Goal: Check status: Check status

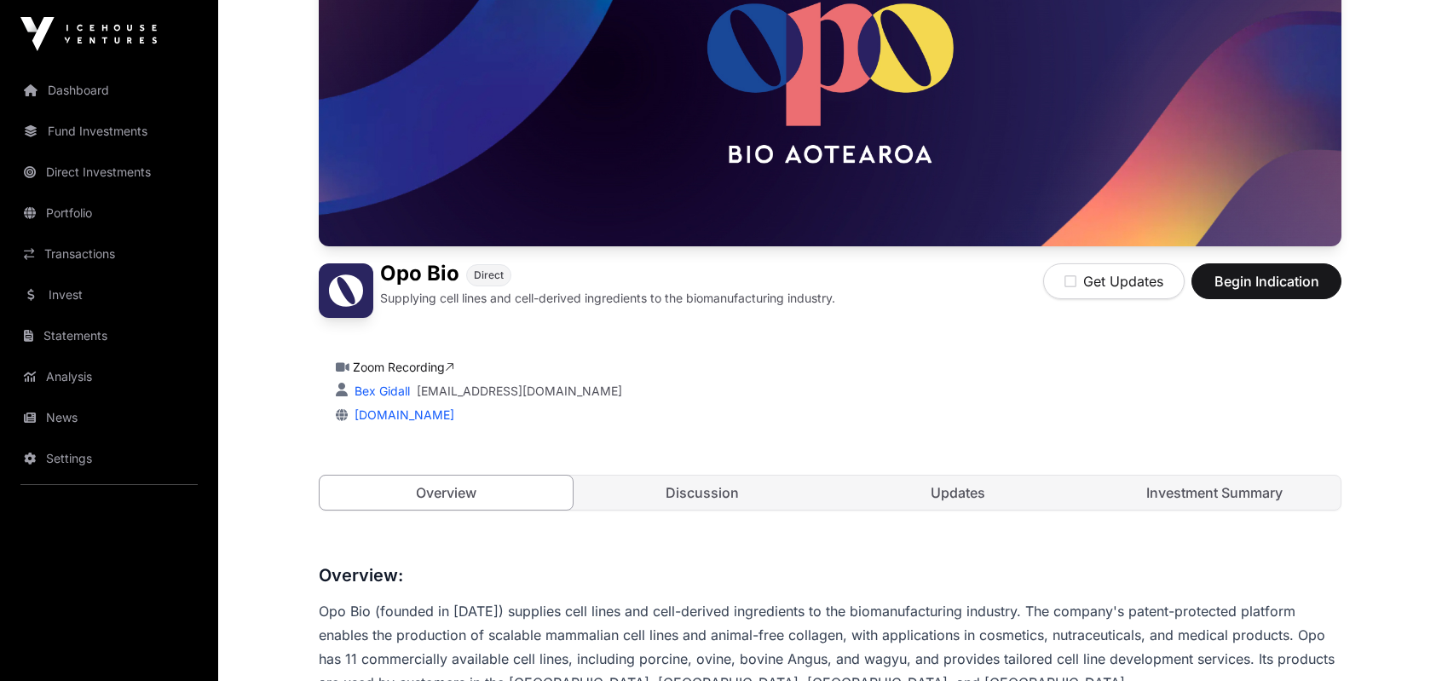
scroll to position [426, 0]
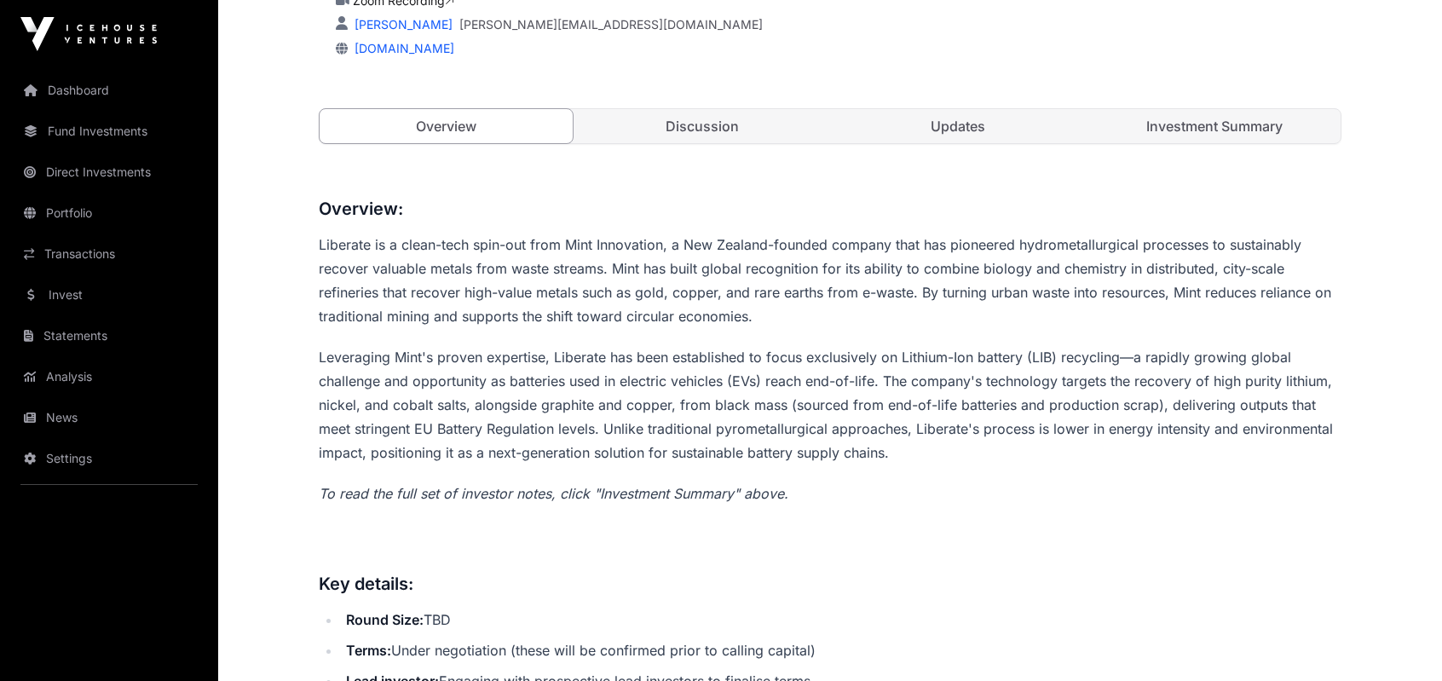
scroll to position [256, 0]
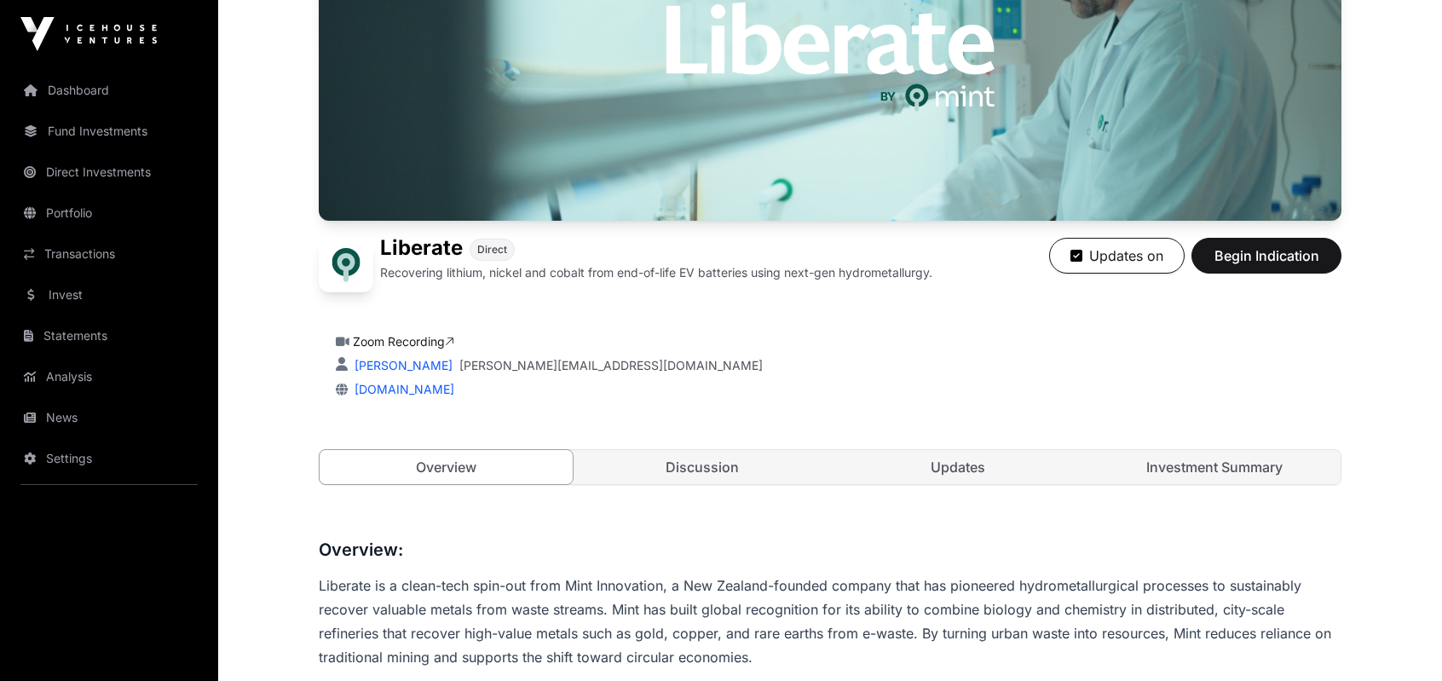
click at [95, 243] on link "Transactions" at bounding box center [109, 253] width 191 height 37
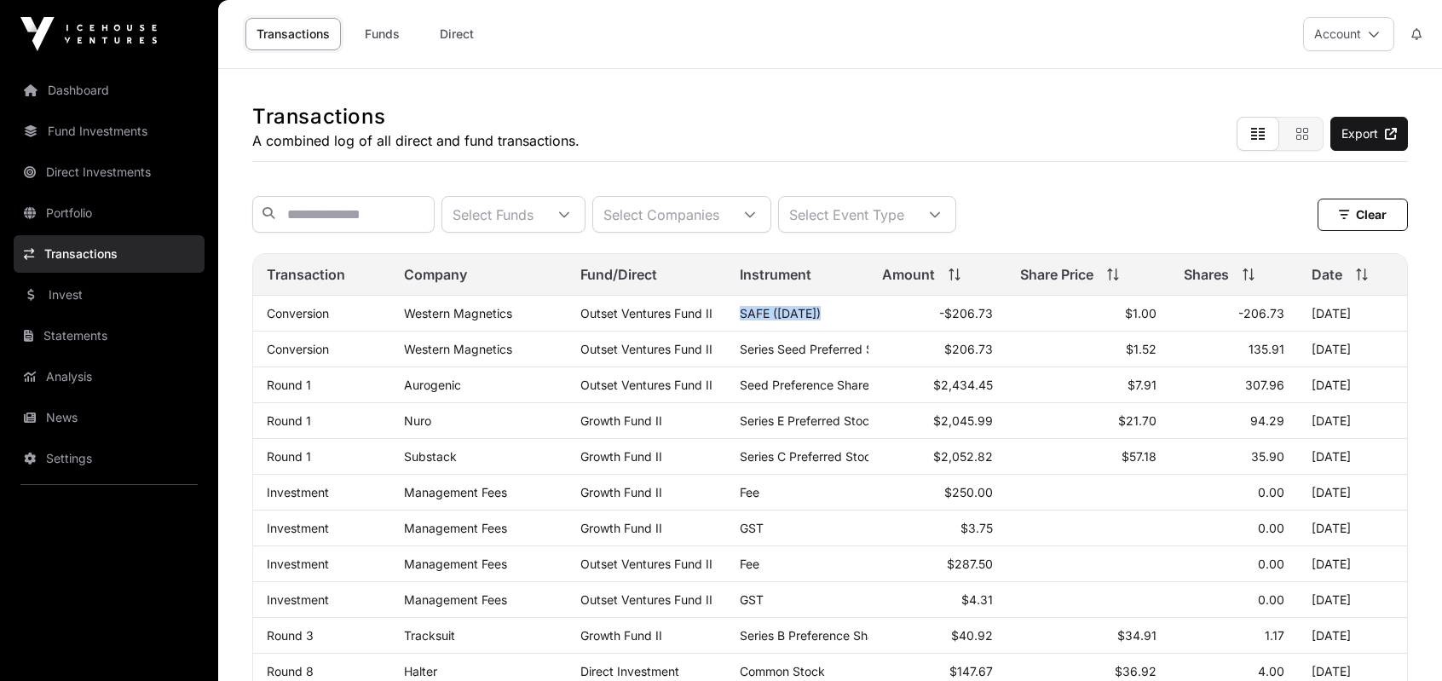
drag, startPoint x: 741, startPoint y: 323, endPoint x: 874, endPoint y: 322, distance: 132.9
click at [874, 322] on tr "Conversion Western Magnetics Outset Ventures Fund II SAFE (May 2025) -$206.73 $…" at bounding box center [830, 314] width 1154 height 36
click at [873, 322] on td "-$206.73" at bounding box center [936, 314] width 137 height 36
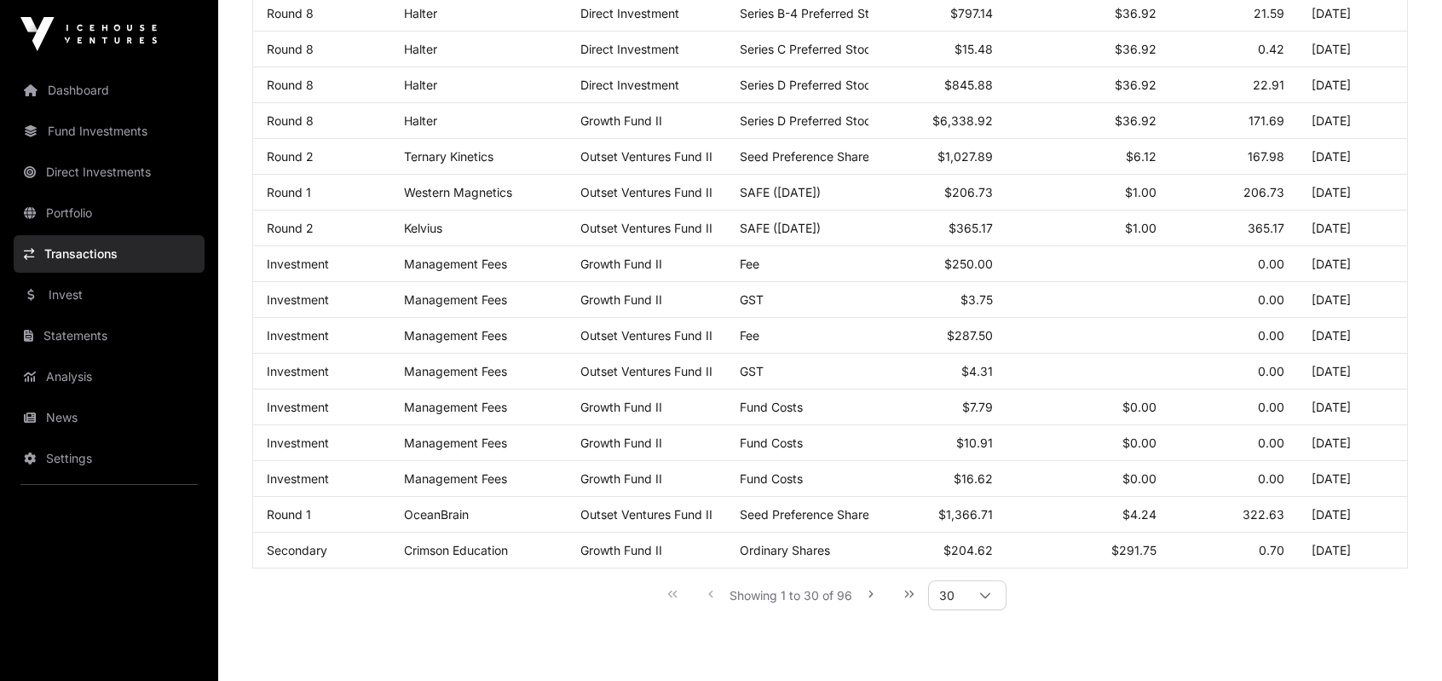
scroll to position [876, 0]
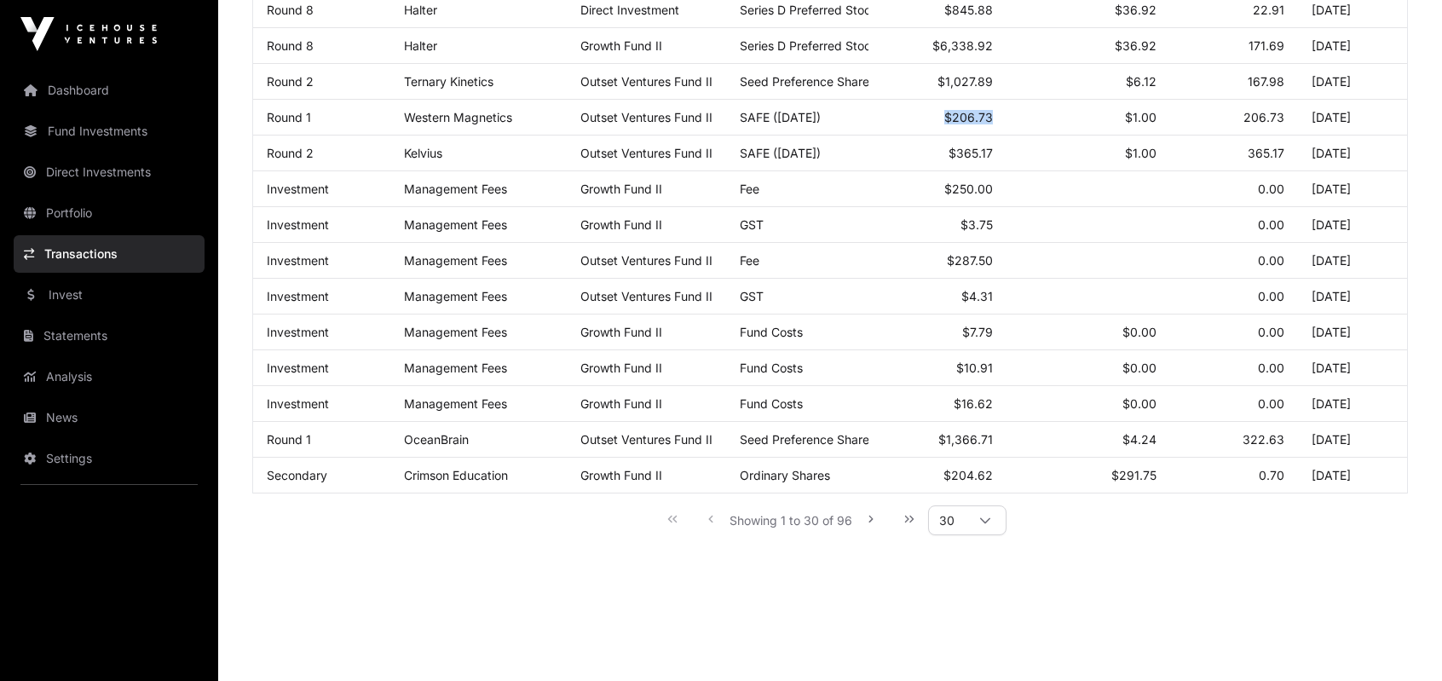
drag, startPoint x: 885, startPoint y: 108, endPoint x: 1009, endPoint y: 110, distance: 123.6
click at [1009, 110] on tr "Round 1 Western Magnetics Outset Ventures Fund II SAFE (May 2025) $206.73 $1.00…" at bounding box center [830, 118] width 1154 height 36
click at [1014, 112] on td "$1.00" at bounding box center [1088, 118] width 164 height 36
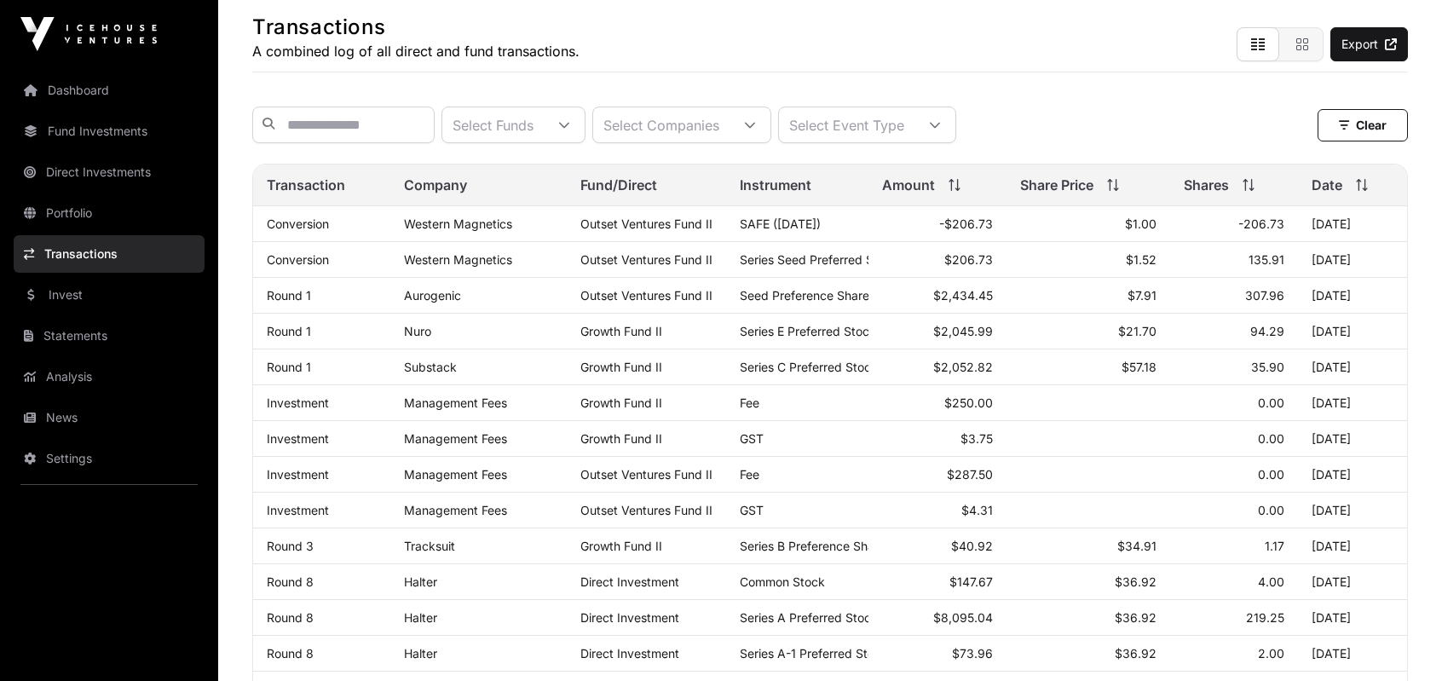
scroll to position [0, 0]
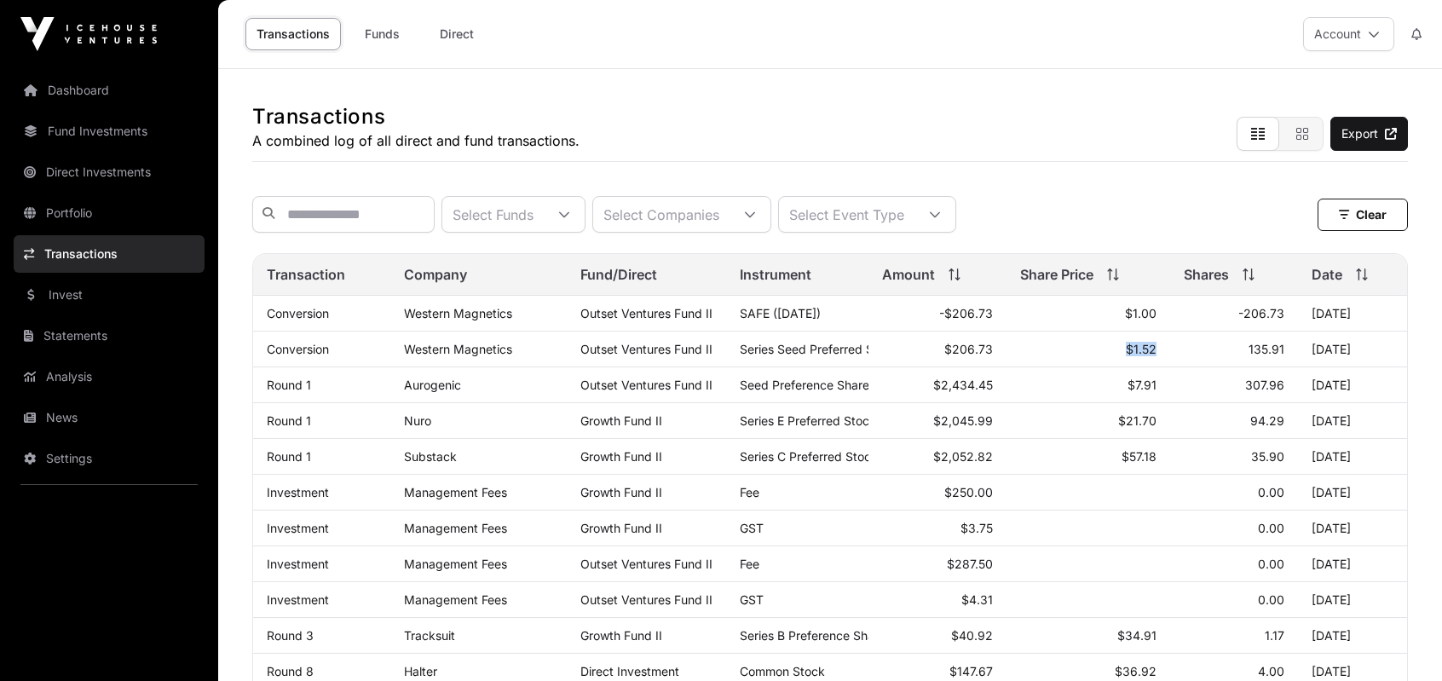
drag, startPoint x: 1109, startPoint y: 360, endPoint x: 1227, endPoint y: 362, distance: 117.6
click at [1227, 362] on tr "Conversion Western Magnetics Outset Ventures Fund II Series Seed Preferred Stoc…" at bounding box center [830, 349] width 1154 height 36
click at [1046, 367] on td "$1.52" at bounding box center [1088, 349] width 164 height 36
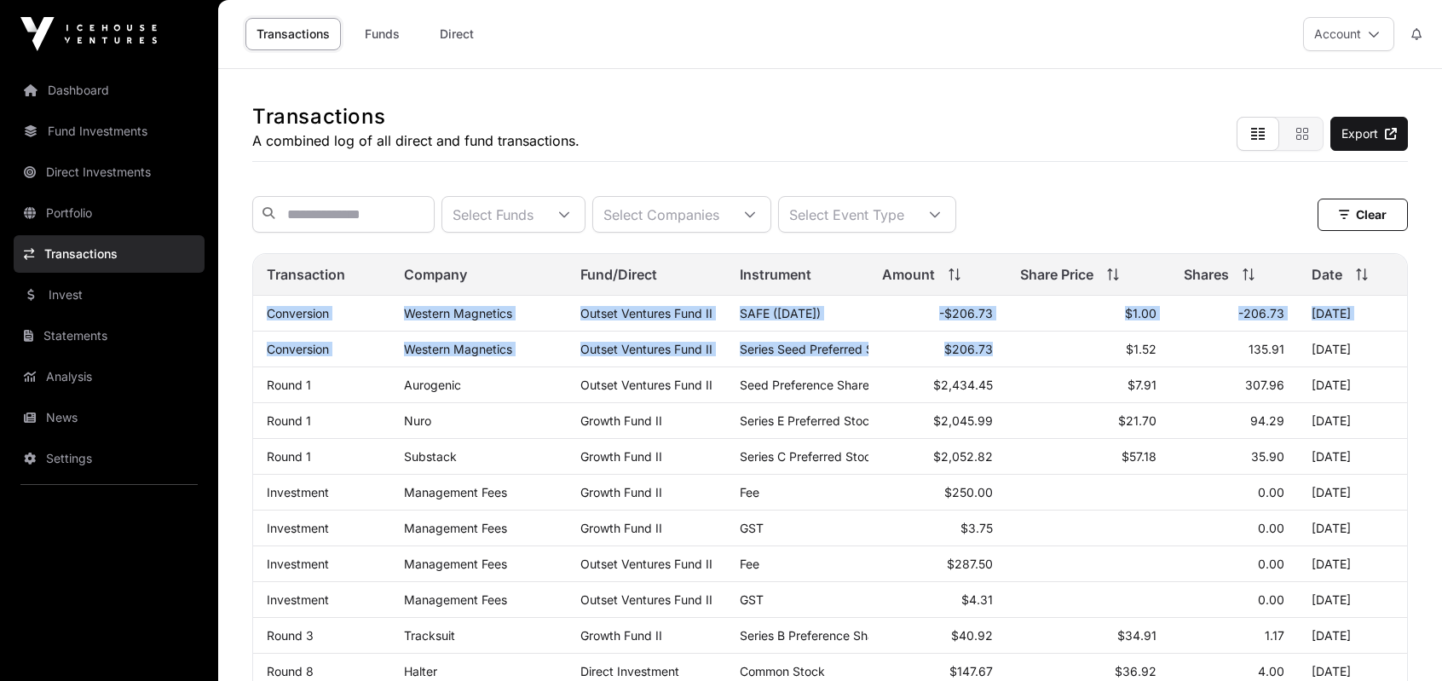
drag, startPoint x: 1011, startPoint y: 356, endPoint x: 257, endPoint y: 326, distance: 753.8
click at [257, 313] on td "Conversion" at bounding box center [321, 314] width 137 height 36
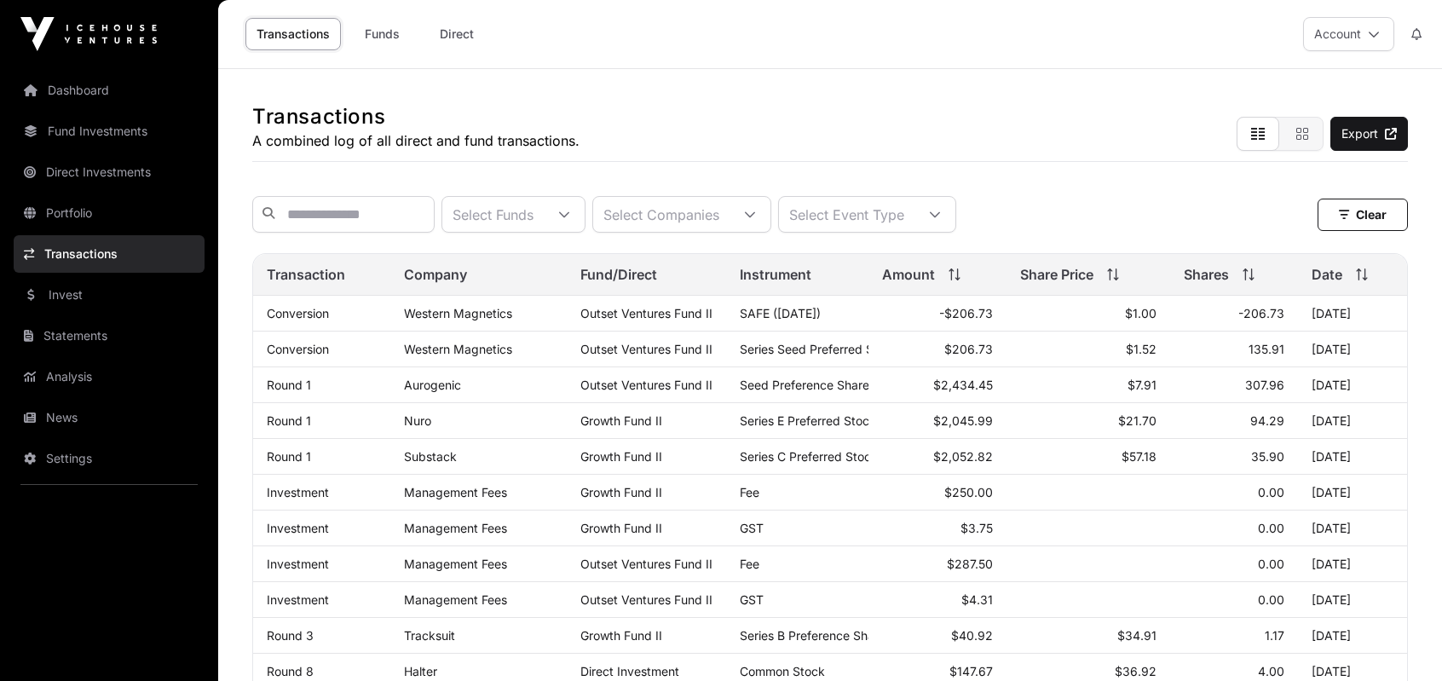
click at [97, 218] on link "Portfolio" at bounding box center [109, 212] width 191 height 37
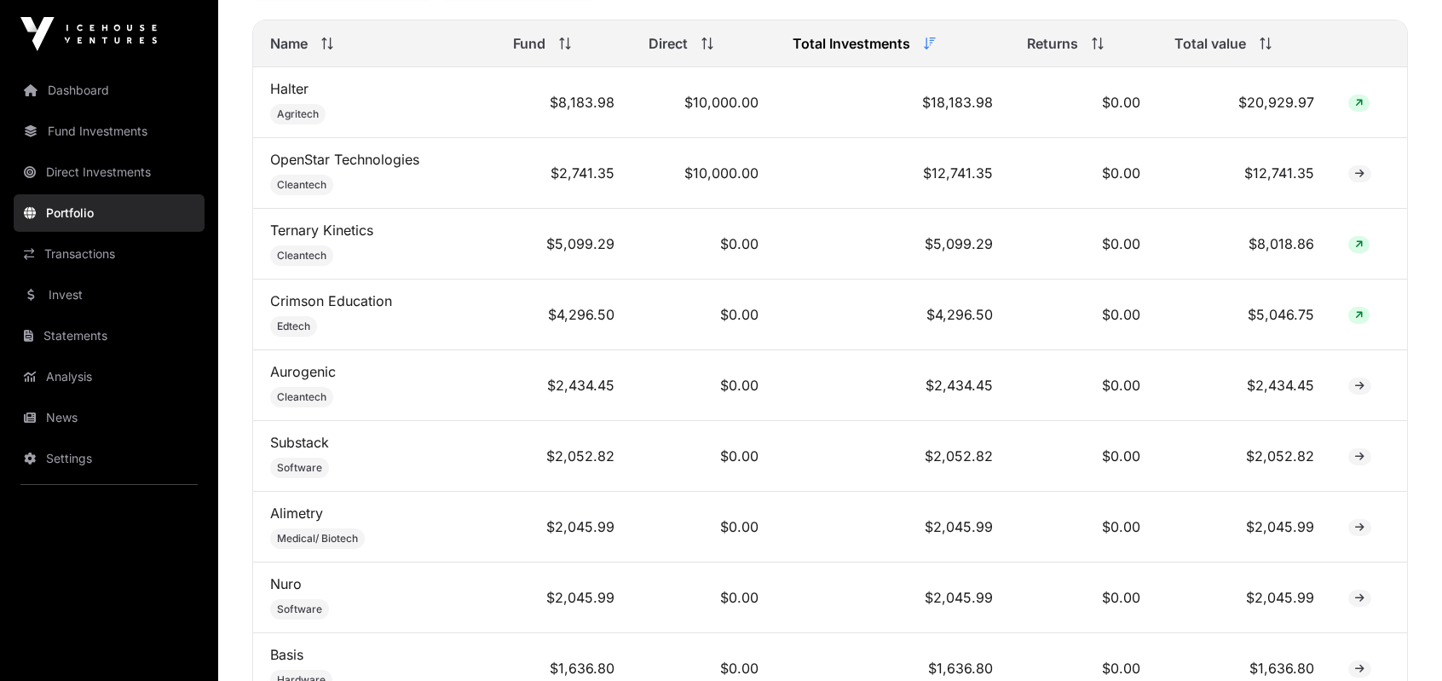
scroll to position [791, 0]
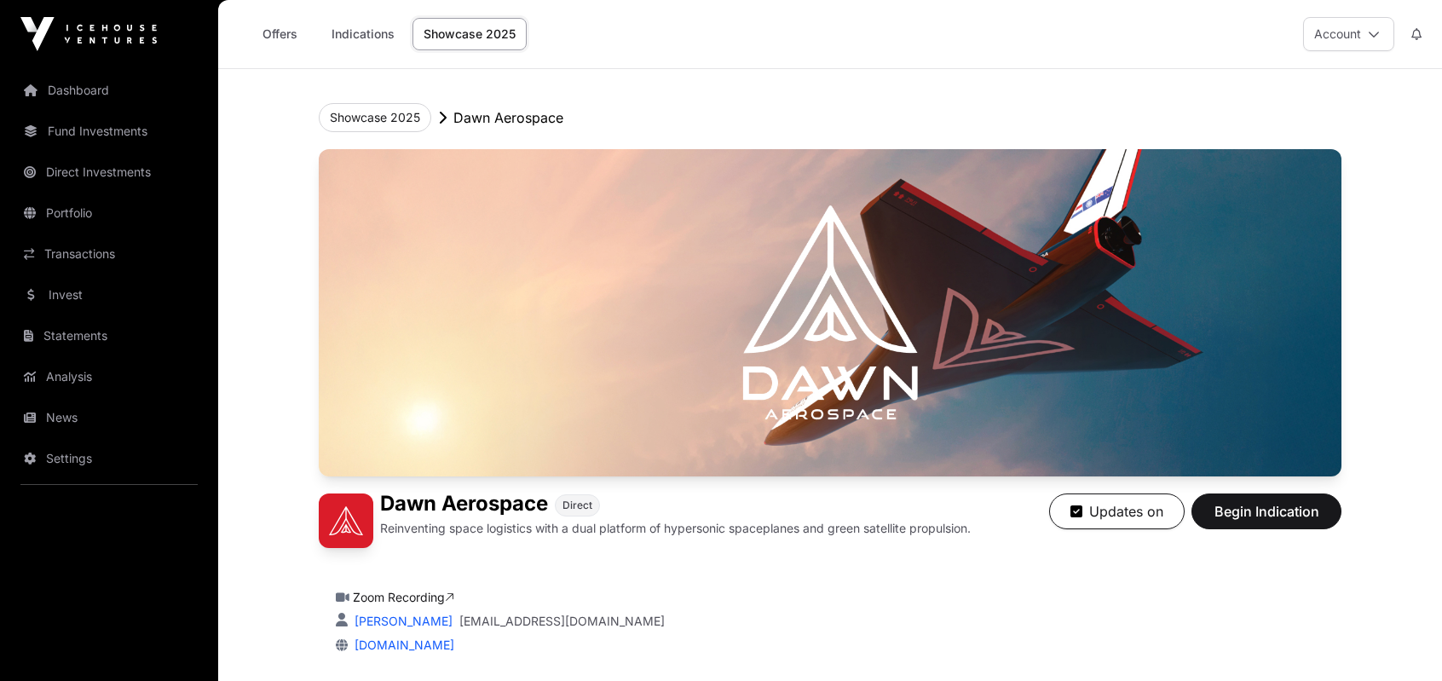
scroll to position [426, 0]
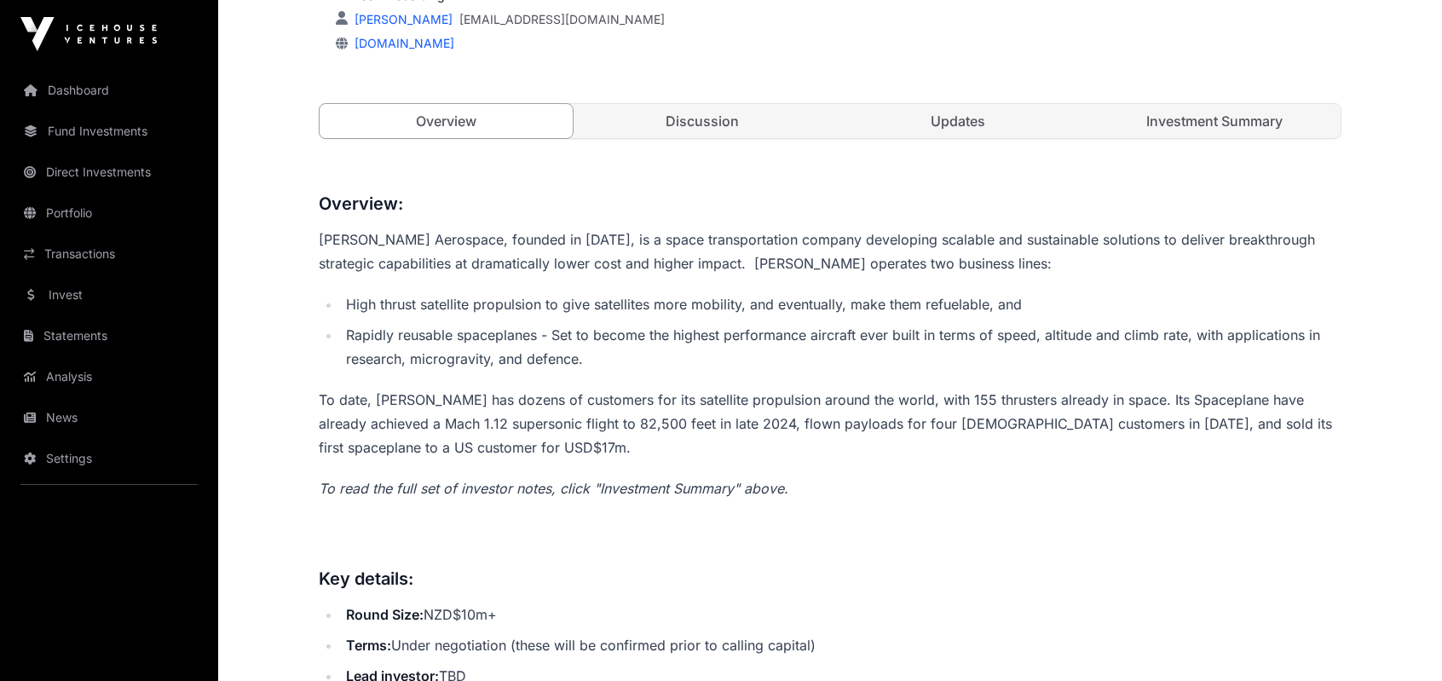
scroll to position [604, 0]
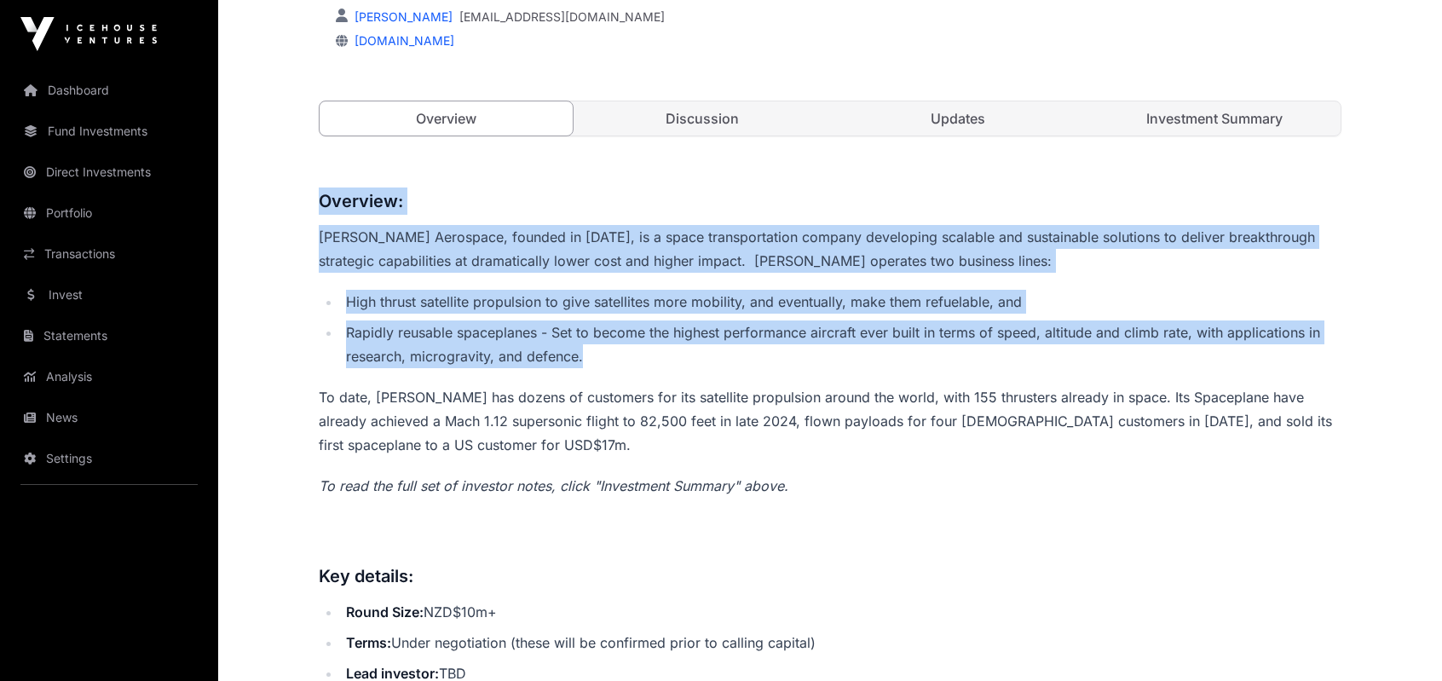
drag, startPoint x: 1183, startPoint y: 359, endPoint x: 317, endPoint y: 199, distance: 881.2
click at [324, 197] on h3 "Overview:" at bounding box center [830, 200] width 1022 height 27
drag, startPoint x: 320, startPoint y: 198, endPoint x: 596, endPoint y: 360, distance: 319.7
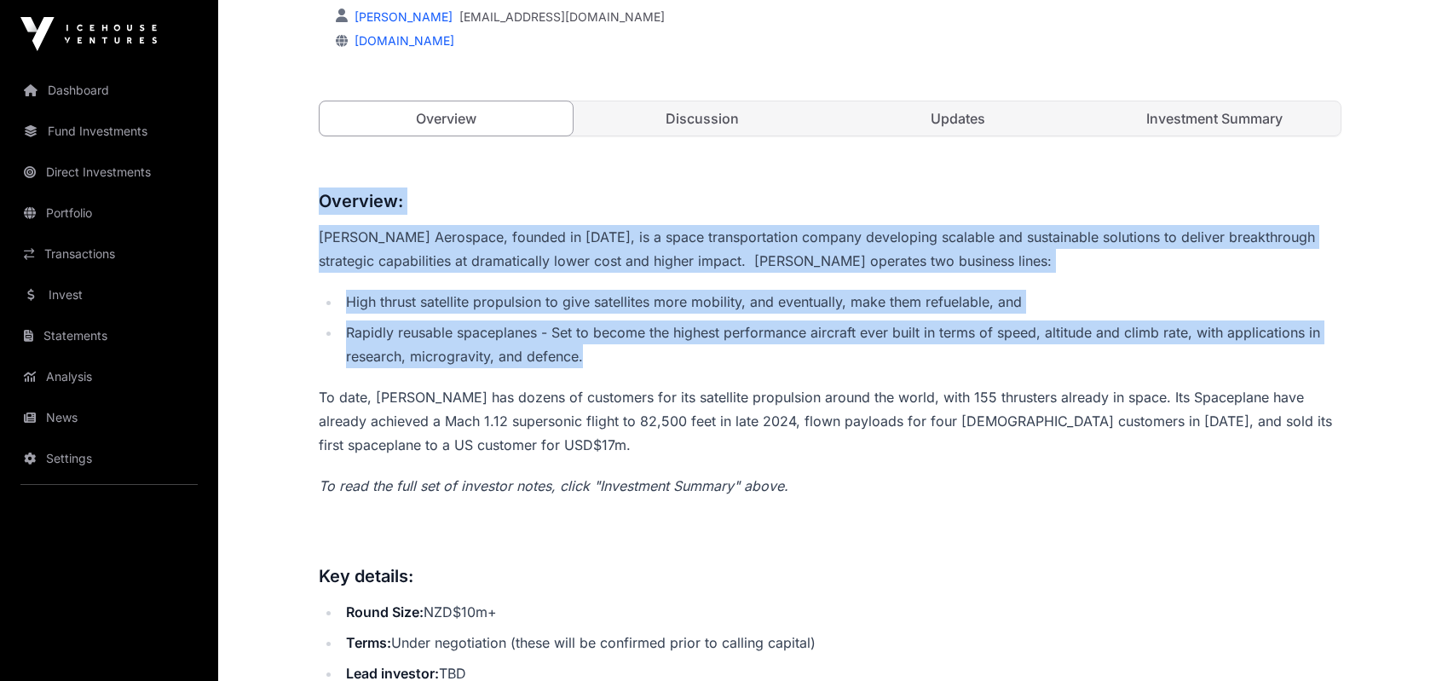
click at [596, 360] on li "Rapidly reusable spaceplanes - Set to become the highest performance aircraft e…" at bounding box center [841, 344] width 1000 height 48
drag, startPoint x: 600, startPoint y: 356, endPoint x: 302, endPoint y: 181, distance: 346.0
click at [320, 196] on h3 "Overview:" at bounding box center [830, 200] width 1022 height 27
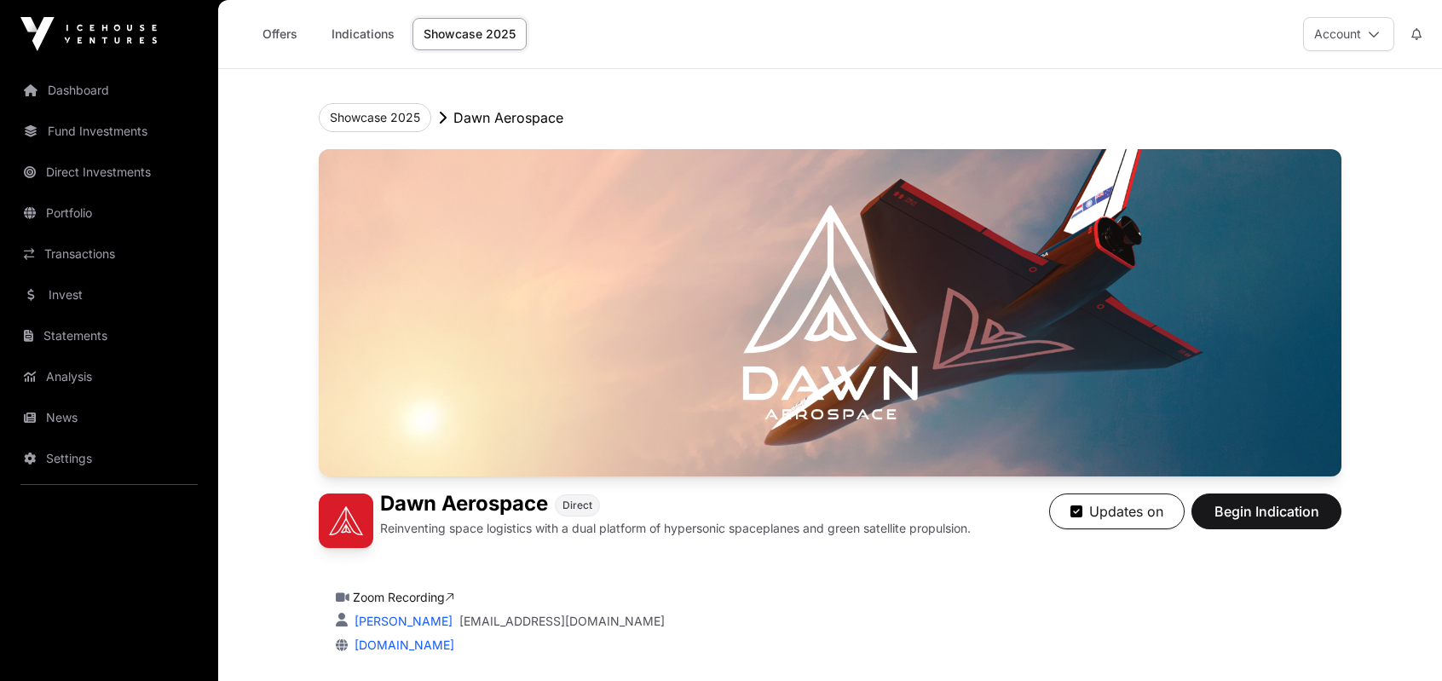
scroll to position [341, 0]
